Goal: Find specific page/section: Find specific page/section

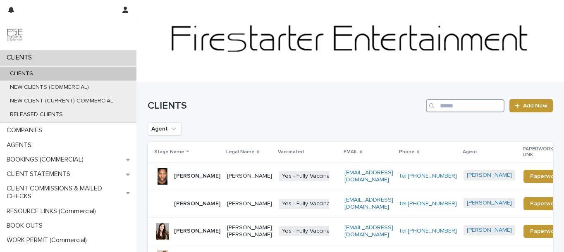
click at [469, 110] on input "Search" at bounding box center [465, 105] width 79 height 13
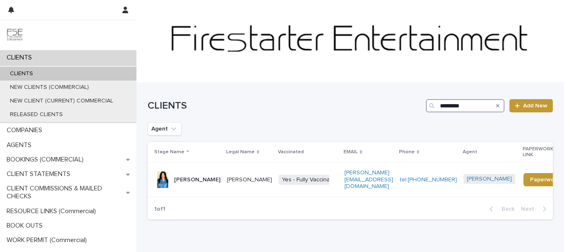
click at [442, 108] on input "*********" at bounding box center [465, 105] width 79 height 13
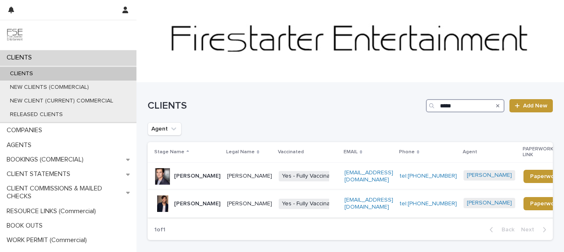
type input "*****"
click at [194, 202] on p "[PERSON_NAME]" at bounding box center [197, 204] width 46 height 7
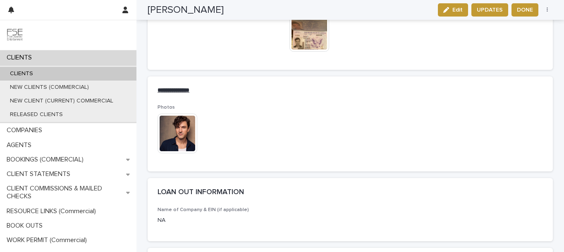
scroll to position [1074, 0]
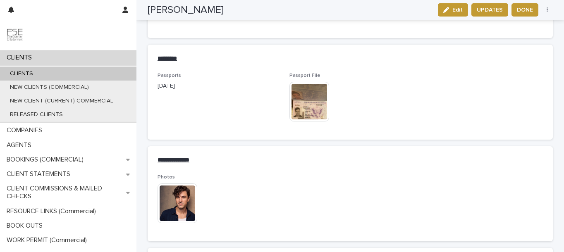
click at [315, 110] on img at bounding box center [310, 102] width 40 height 40
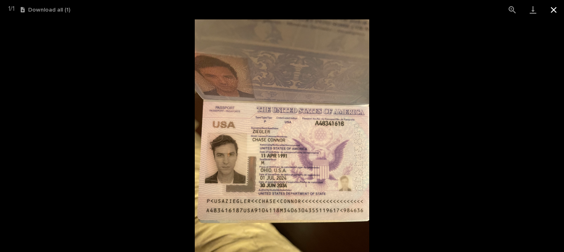
click at [556, 10] on button "Close gallery" at bounding box center [554, 9] width 21 height 19
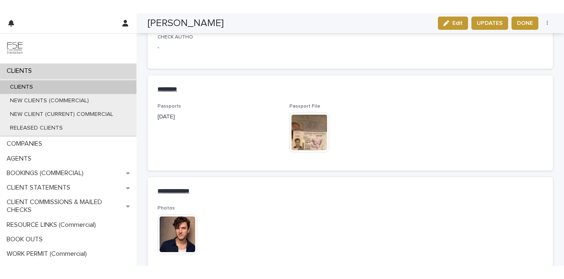
scroll to position [1060, 0]
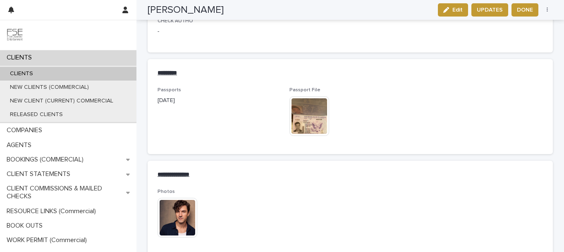
click at [315, 105] on img at bounding box center [310, 116] width 40 height 40
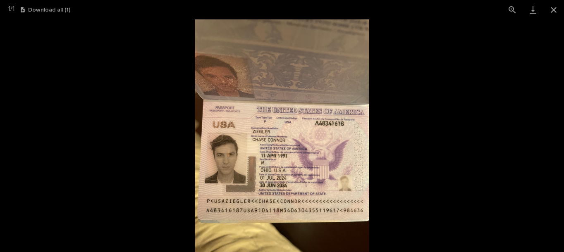
click at [506, 78] on picture at bounding box center [282, 135] width 564 height 233
click at [552, 9] on button "Close gallery" at bounding box center [554, 9] width 21 height 19
